Goal: Navigation & Orientation: Find specific page/section

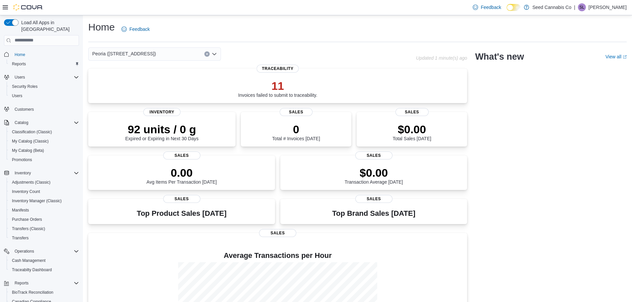
click at [532, 189] on div "Peoria ([STREET_ADDRESS]) Updated 1 minute(s) ago 11 Invoices failed to submit …" at bounding box center [357, 207] width 538 height 321
click at [42, 198] on span "Inventory Manager (Classic)" at bounding box center [37, 200] width 50 height 5
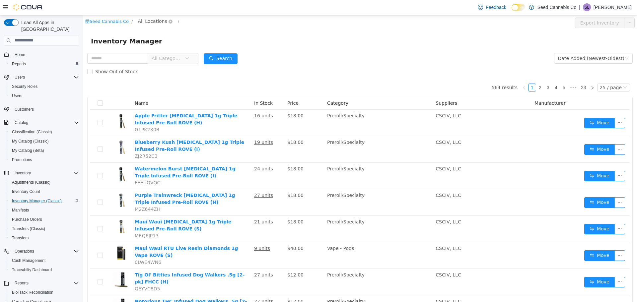
click at [154, 23] on span "All Locations" at bounding box center [152, 20] width 29 height 7
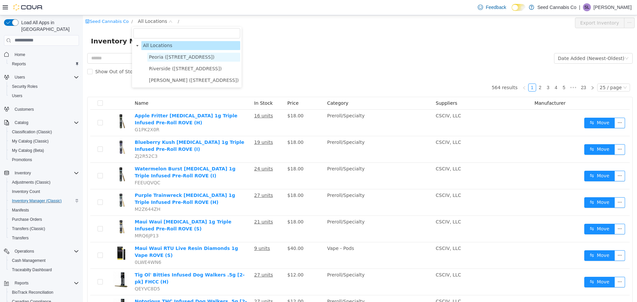
click at [159, 59] on span "Peoria ([STREET_ADDRESS])" at bounding box center [182, 56] width 66 height 5
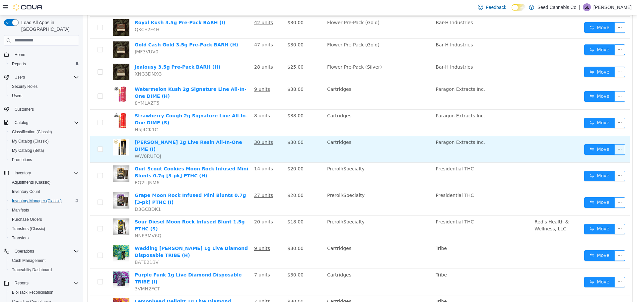
scroll to position [442, 0]
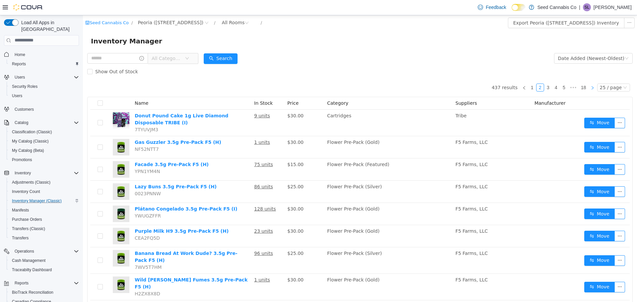
click at [591, 90] on link at bounding box center [592, 87] width 8 height 8
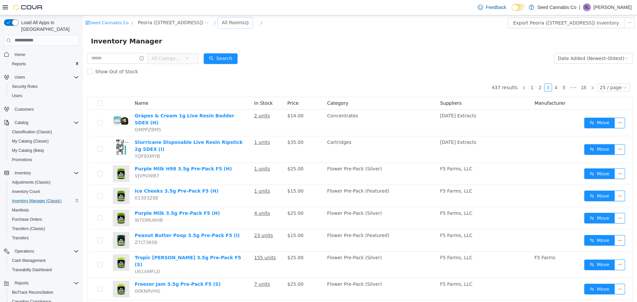
click at [222, 20] on div "All Rooms" at bounding box center [233, 22] width 23 height 10
click at [214, 43] on li "Front Sales Floor" at bounding box center [220, 46] width 40 height 11
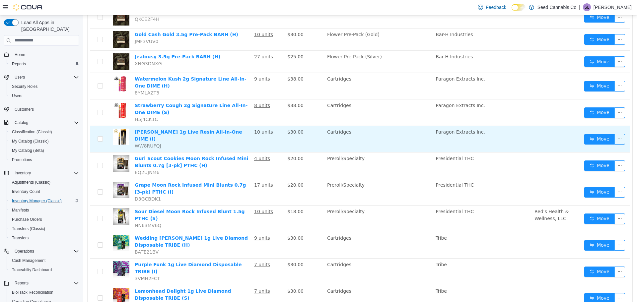
scroll to position [442, 0]
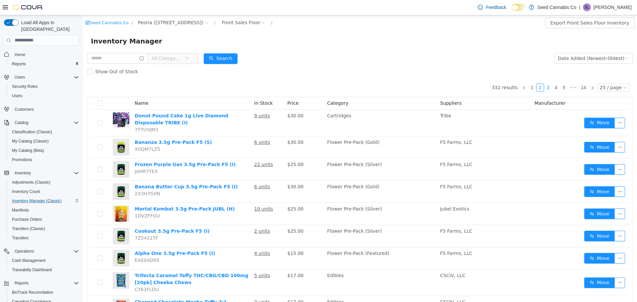
click at [547, 88] on link "3" at bounding box center [547, 87] width 7 height 7
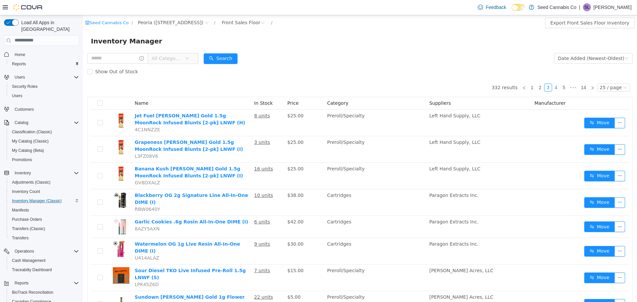
click at [552, 88] on link "4" at bounding box center [555, 87] width 7 height 7
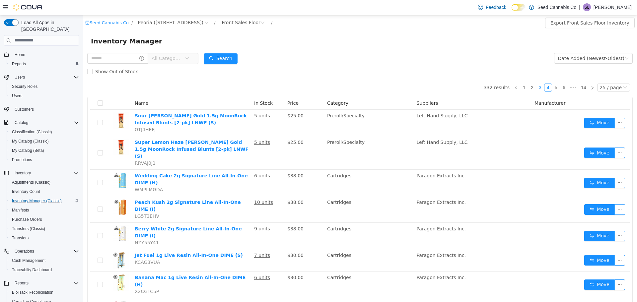
click at [536, 88] on link "3" at bounding box center [539, 87] width 7 height 7
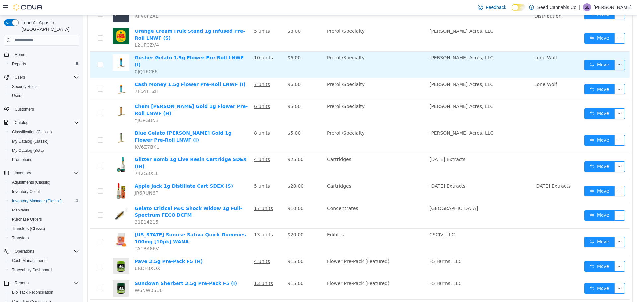
scroll to position [421, 0]
